Goal: Find specific page/section: Find specific page/section

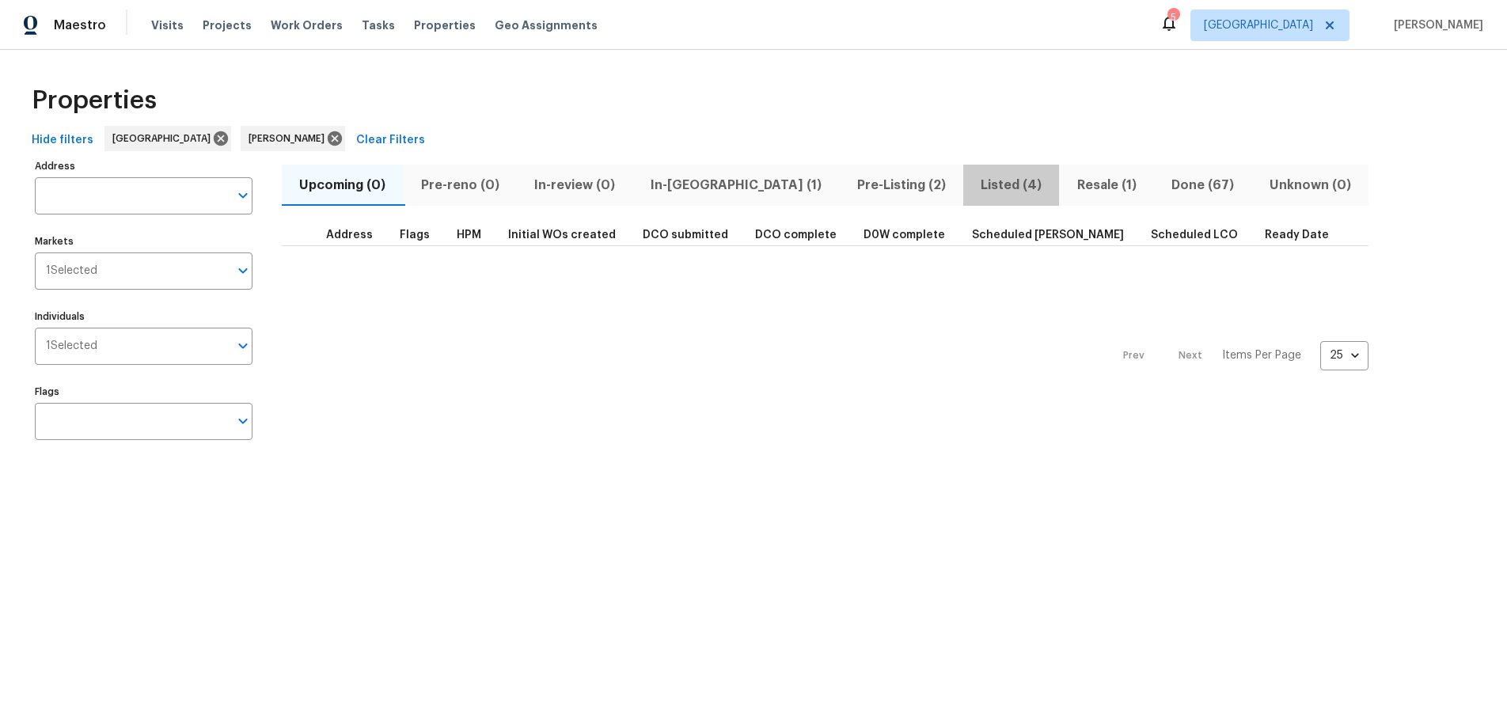
click at [972, 188] on span "Listed (4)" at bounding box center [1011, 185] width 78 height 22
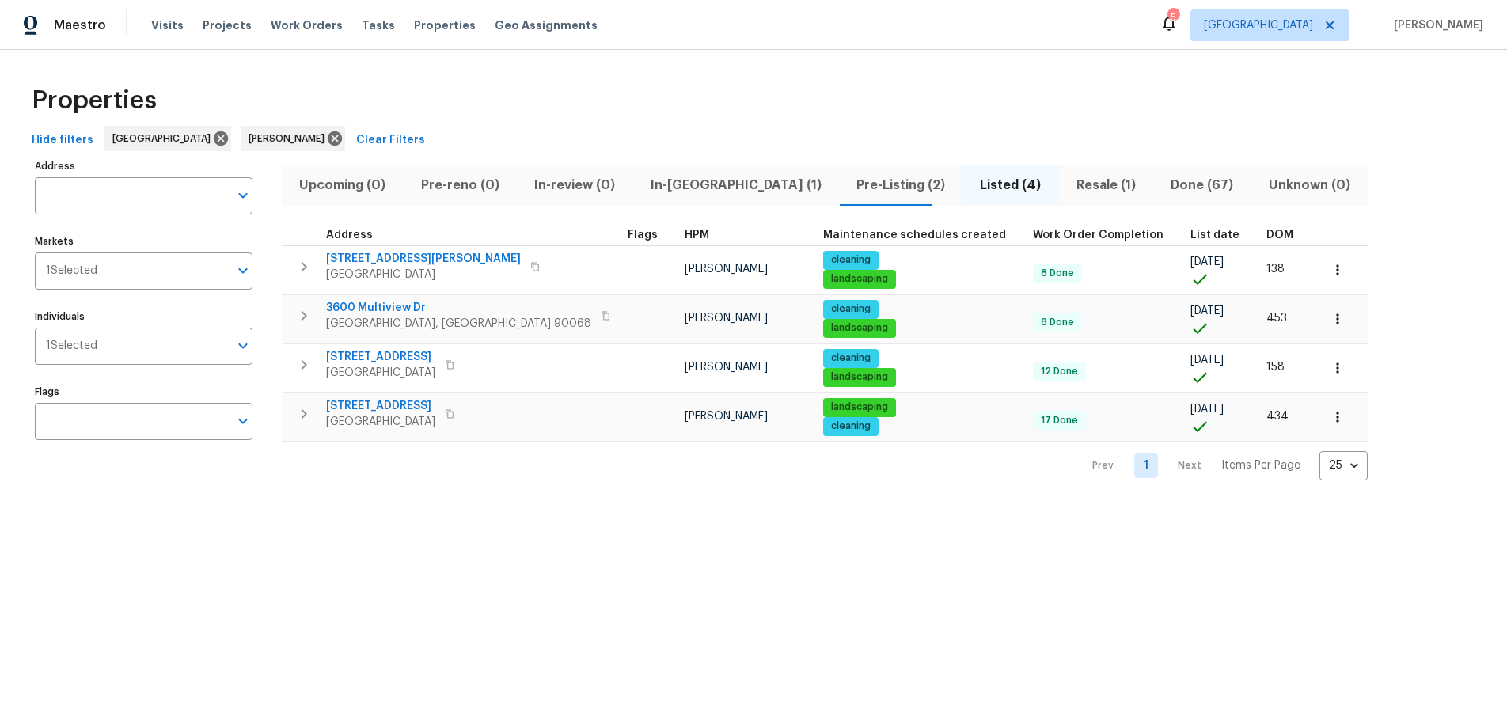
click at [348, 494] on div "Properties Hide filters [GEOGRAPHIC_DATA] [PERSON_NAME] Clear Filters Address A…" at bounding box center [753, 278] width 1507 height 456
click at [848, 182] on span "Pre-Listing (2)" at bounding box center [900, 185] width 104 height 22
